Goal: Transaction & Acquisition: Purchase product/service

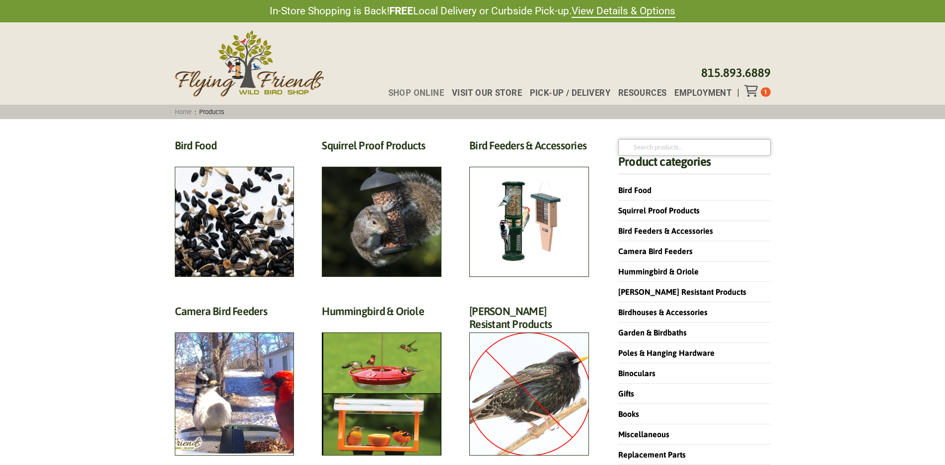
click at [700, 146] on input "Search for:" at bounding box center [694, 147] width 152 height 17
type input "1224"
click button "Search" at bounding box center [0, 0] width 0 height 0
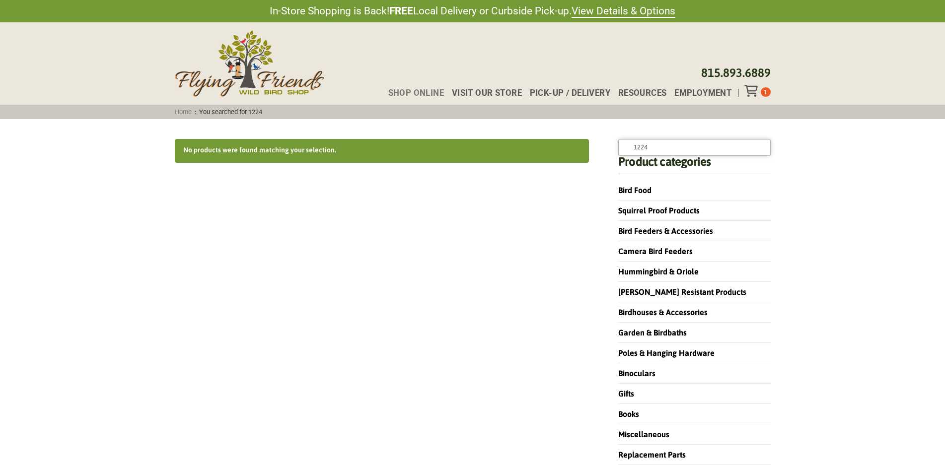
drag, startPoint x: 683, startPoint y: 144, endPoint x: 631, endPoint y: 130, distance: 54.7
type input "f"
type input "flowr hummingbird"
click button "Search" at bounding box center [0, 0] width 0 height 0
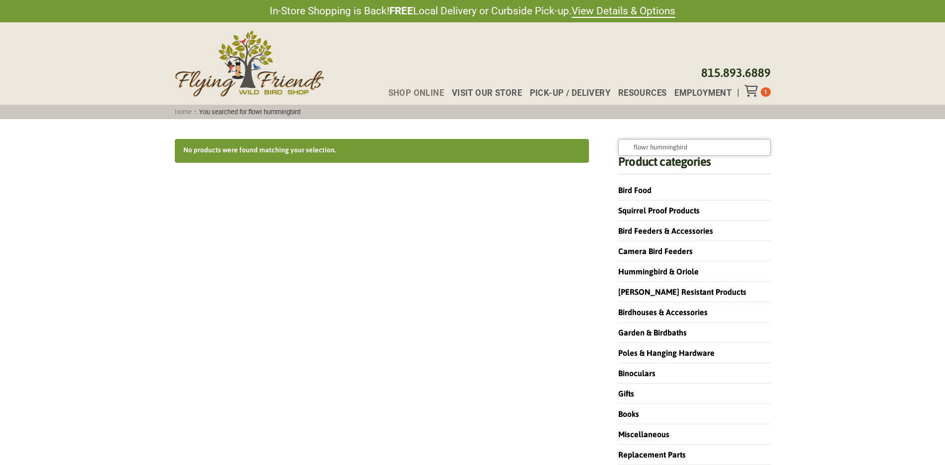
click at [648, 150] on input "flowr hummingbird" at bounding box center [694, 147] width 152 height 17
type input "flower hummingbird"
click button "Search" at bounding box center [0, 0] width 0 height 0
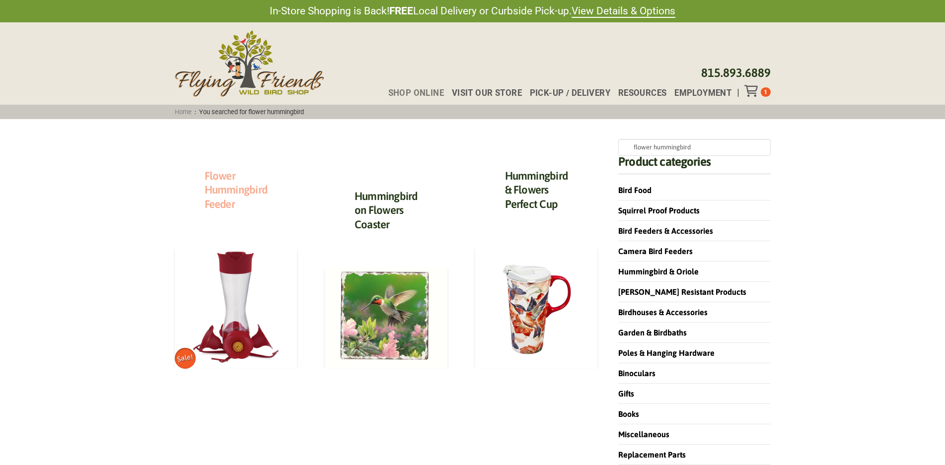
click at [225, 188] on link "Flower Hummingbird Feeder" at bounding box center [235, 189] width 63 height 41
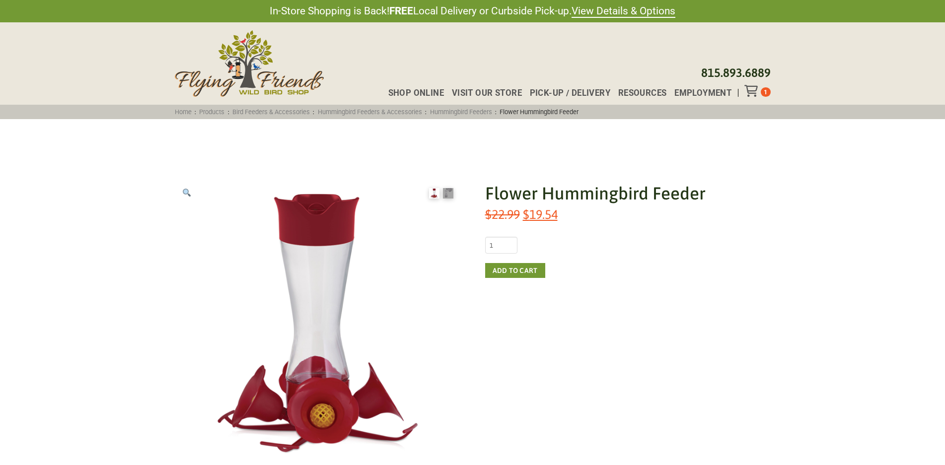
click at [589, 202] on h1 "Flower Hummingbird Feeder" at bounding box center [627, 193] width 285 height 24
